Goal: Task Accomplishment & Management: Manage account settings

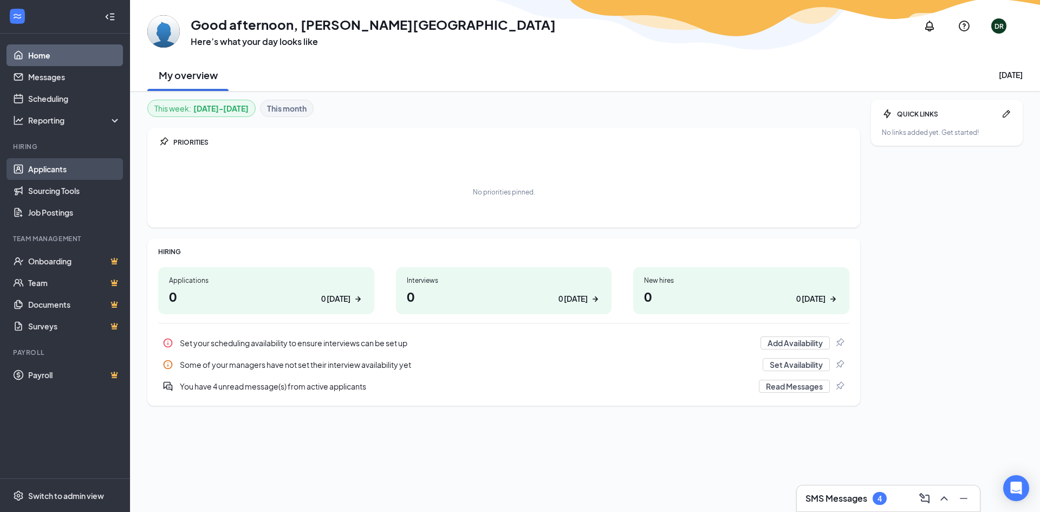
click at [52, 171] on link "Applicants" at bounding box center [74, 169] width 93 height 22
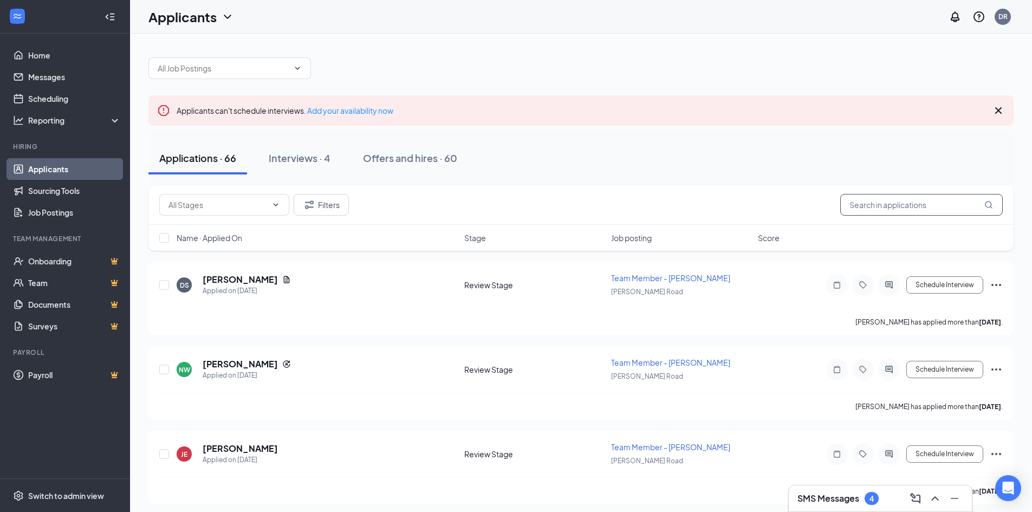
click at [923, 205] on input "text" at bounding box center [921, 205] width 162 height 22
click at [210, 198] on span at bounding box center [224, 205] width 130 height 22
click at [212, 204] on input "text" at bounding box center [217, 205] width 99 height 12
click at [342, 206] on button "Filters" at bounding box center [321, 205] width 55 height 22
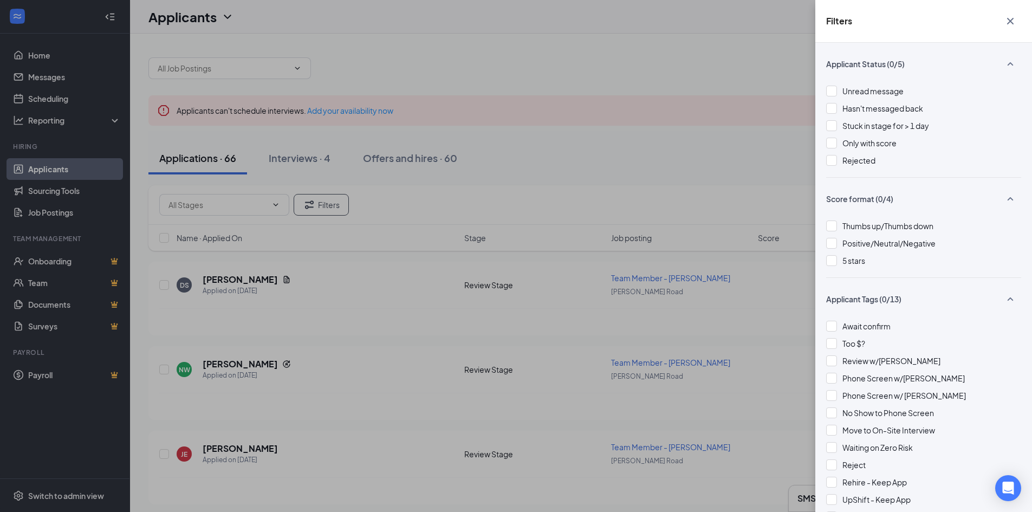
click at [843, 169] on div "Unread message Hasn't messaged back Stuck in stage for > 1 day Only with score …" at bounding box center [923, 131] width 195 height 92
click at [836, 160] on div at bounding box center [831, 160] width 11 height 11
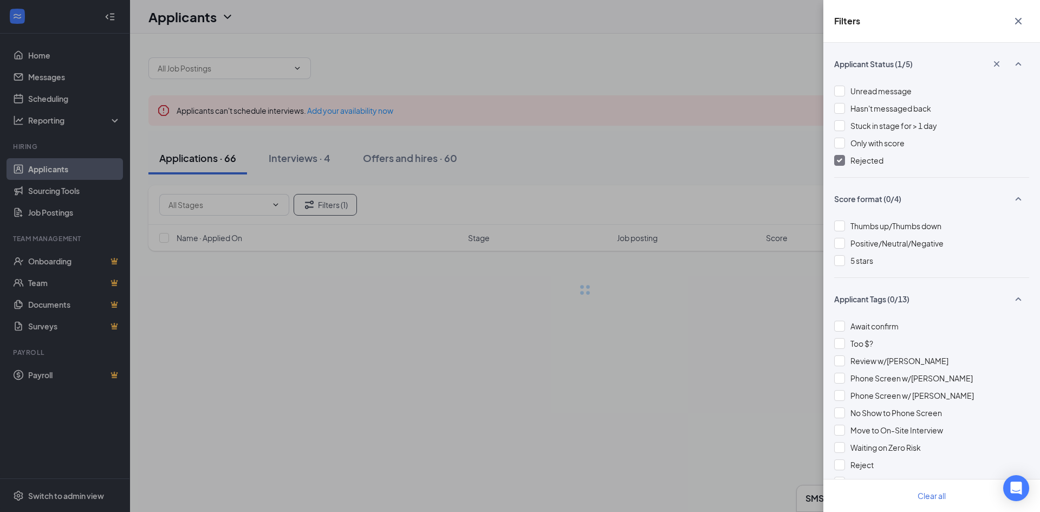
click at [695, 159] on div "Filters Applicant Status (1/5) Unread message Hasn't messaged back Stuck in sta…" at bounding box center [520, 256] width 1040 height 512
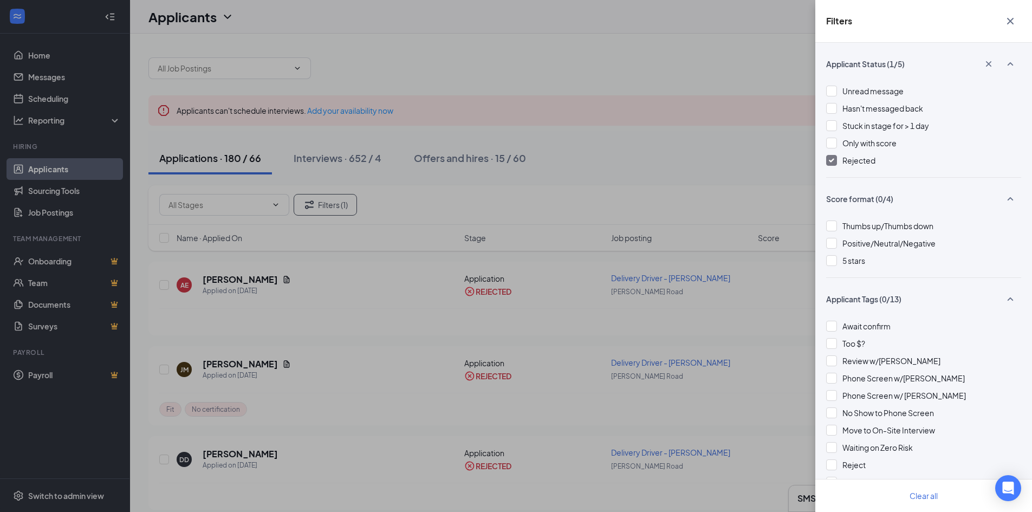
click at [766, 162] on div "Filters Applicant Status (1/5) Unread message Hasn't messaged back Stuck in sta…" at bounding box center [516, 256] width 1032 height 512
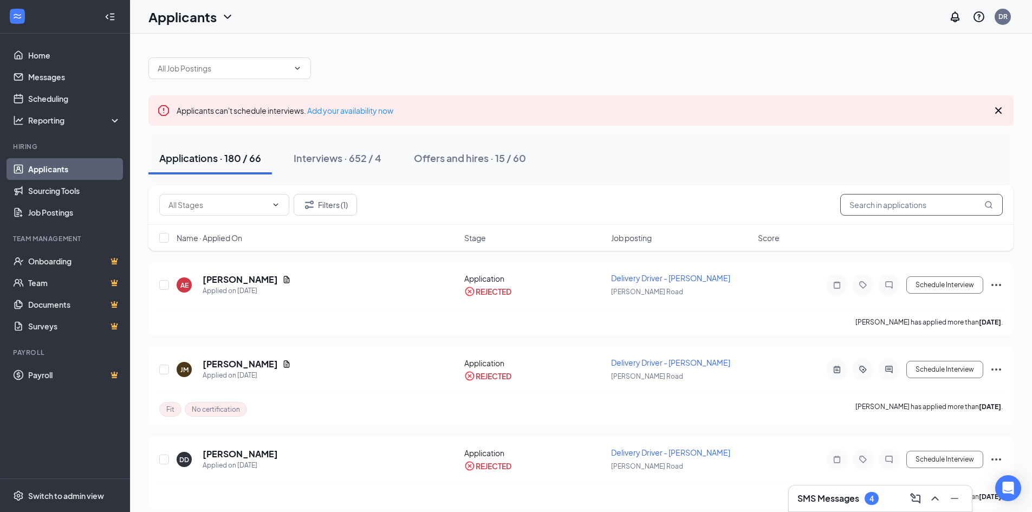
click at [896, 199] on input "text" at bounding box center [921, 205] width 162 height 22
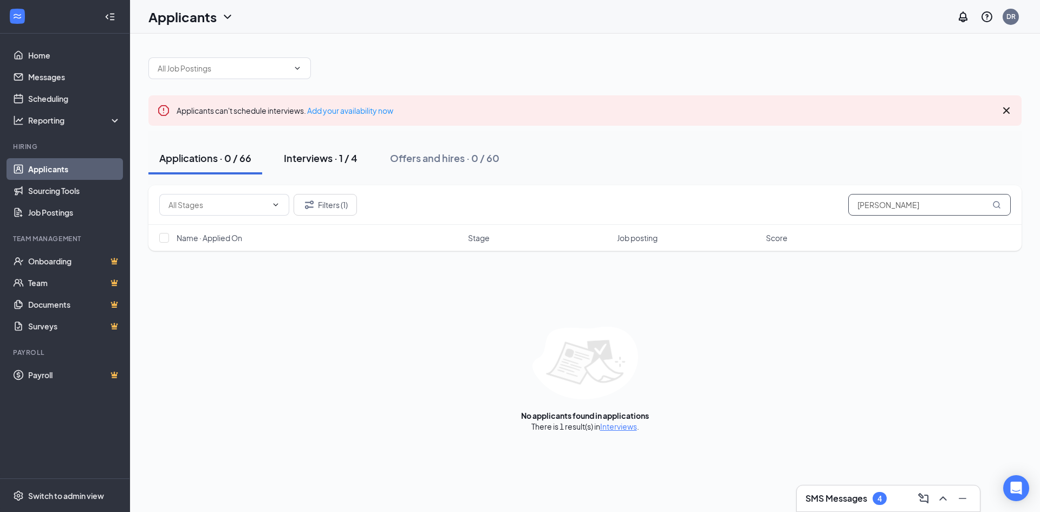
type input "[PERSON_NAME]"
click at [316, 167] on button "Interviews · 1 / 4" at bounding box center [320, 158] width 95 height 32
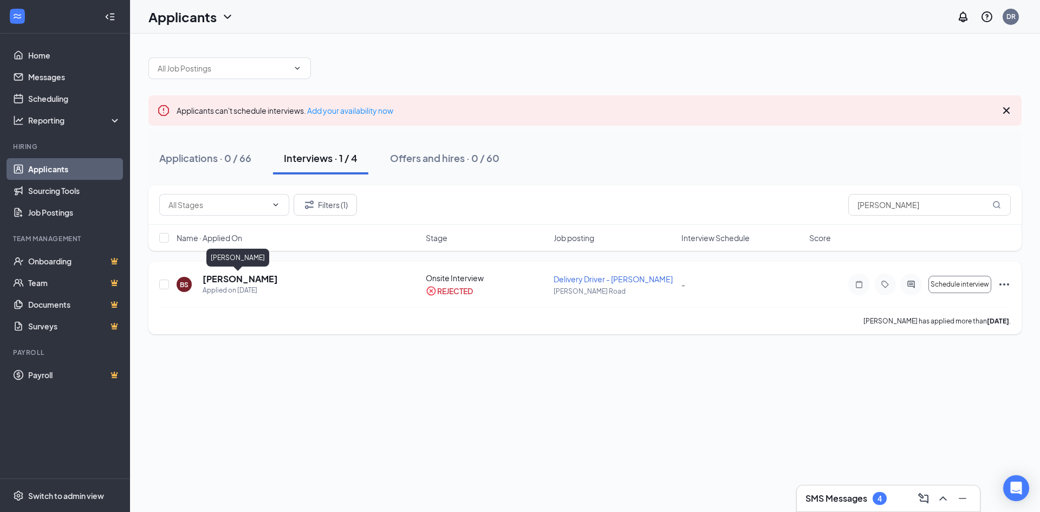
click at [245, 283] on h5 "[PERSON_NAME]" at bounding box center [240, 279] width 75 height 12
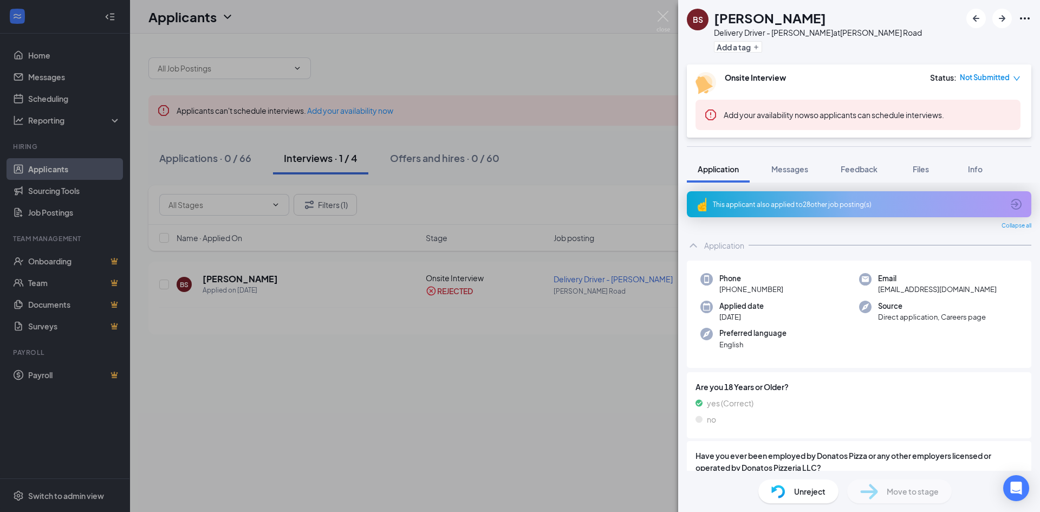
click at [846, 207] on div "This applicant also applied to 28 other job posting(s)" at bounding box center [858, 204] width 290 height 9
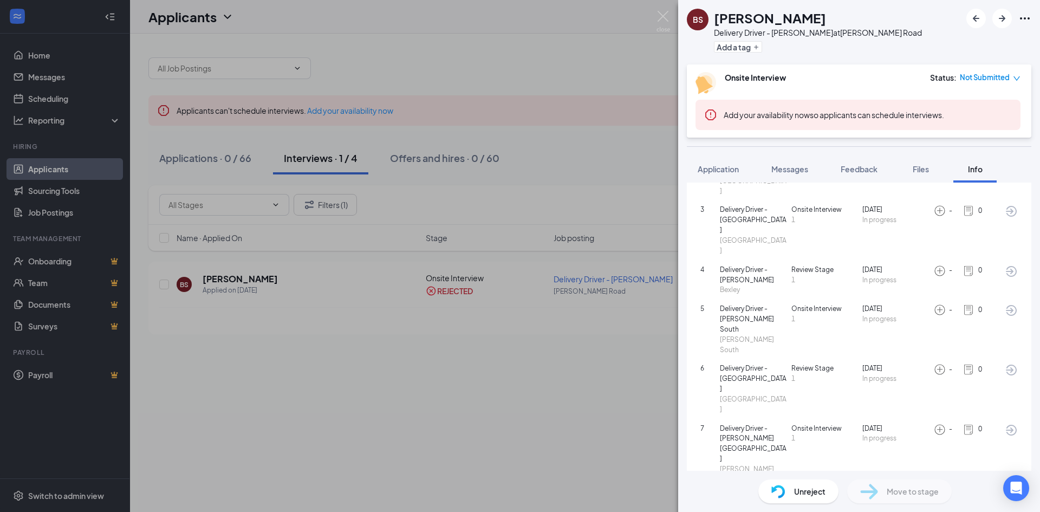
scroll to position [170, 0]
drag, startPoint x: 1034, startPoint y: 426, endPoint x: 1008, endPoint y: 248, distance: 180.1
click at [1008, 263] on div "4 Delivery Driver - Bexley Bexley Review Stage [DATE] In progress - 0" at bounding box center [859, 283] width 334 height 40
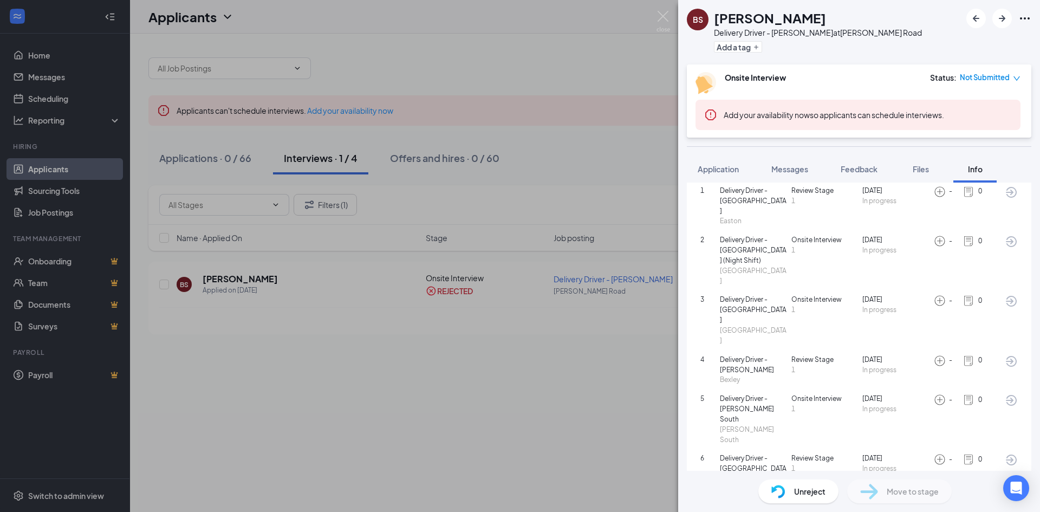
scroll to position [74, 0]
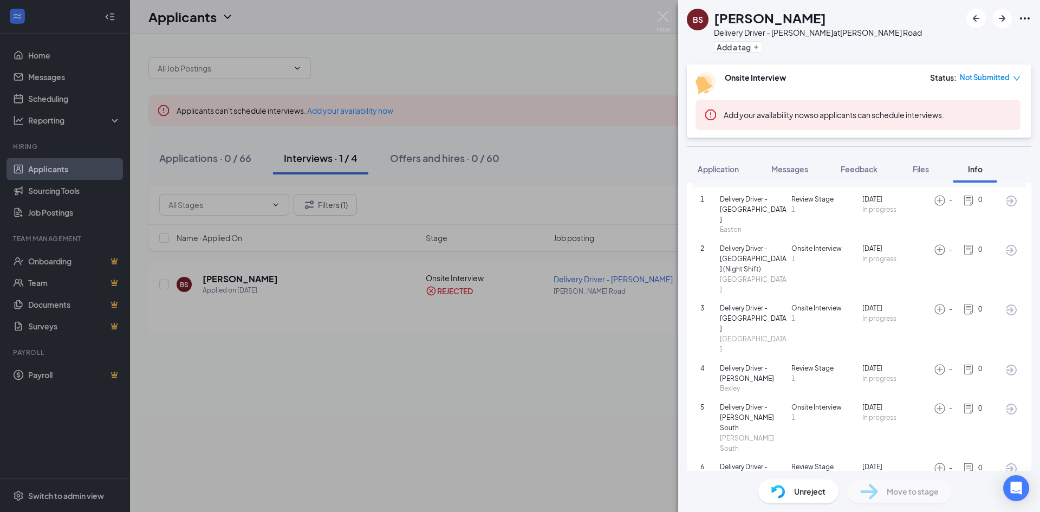
click at [603, 283] on div "BS [PERSON_NAME] Delivery Driver - [PERSON_NAME] at [PERSON_NAME][GEOGRAPHIC_DA…" at bounding box center [520, 256] width 1040 height 512
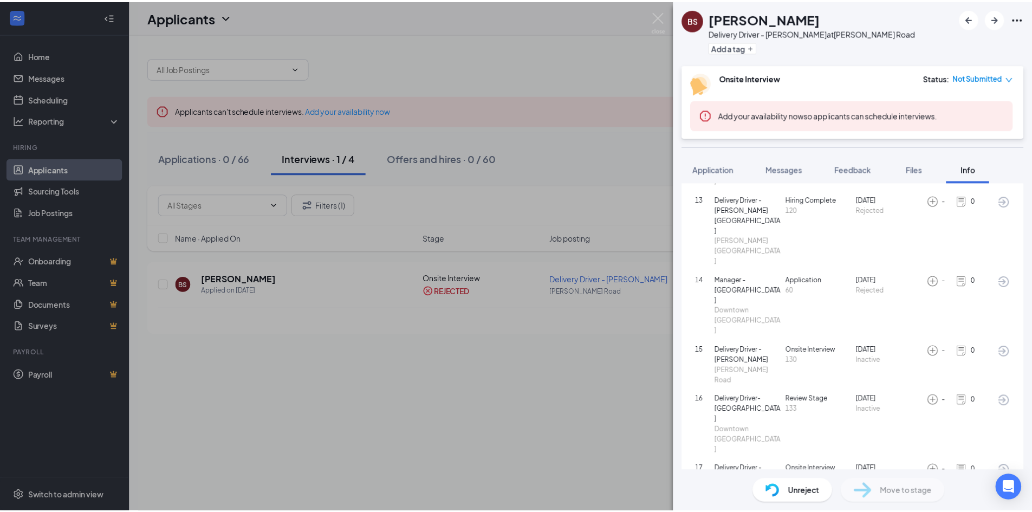
scroll to position [832, 0]
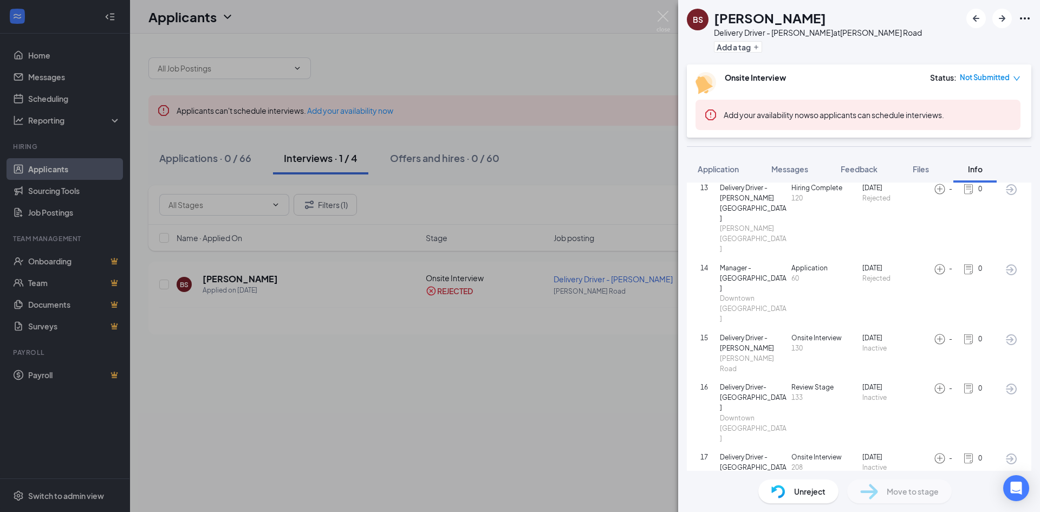
click at [576, 454] on div "BS [PERSON_NAME] Delivery Driver - [PERSON_NAME] at [PERSON_NAME][GEOGRAPHIC_DA…" at bounding box center [520, 256] width 1040 height 512
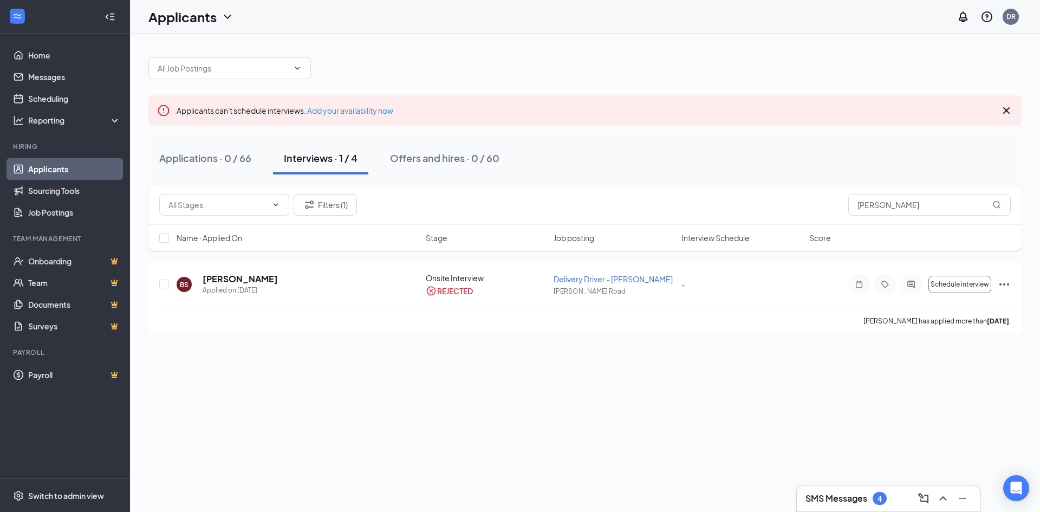
click at [97, 170] on link "Applicants" at bounding box center [74, 169] width 93 height 22
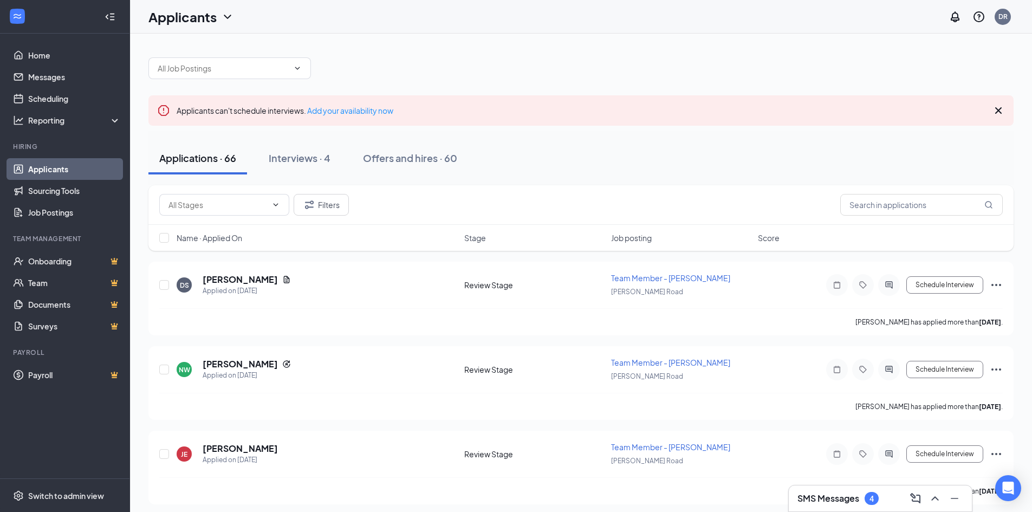
click at [97, 170] on link "Applicants" at bounding box center [74, 169] width 93 height 22
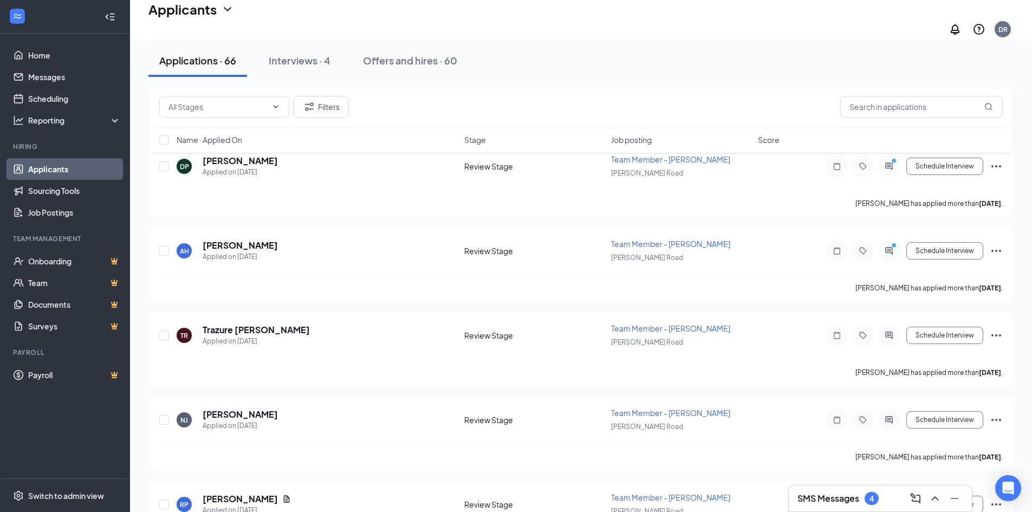
scroll to position [379, 0]
